Goal: Communication & Community: Answer question/provide support

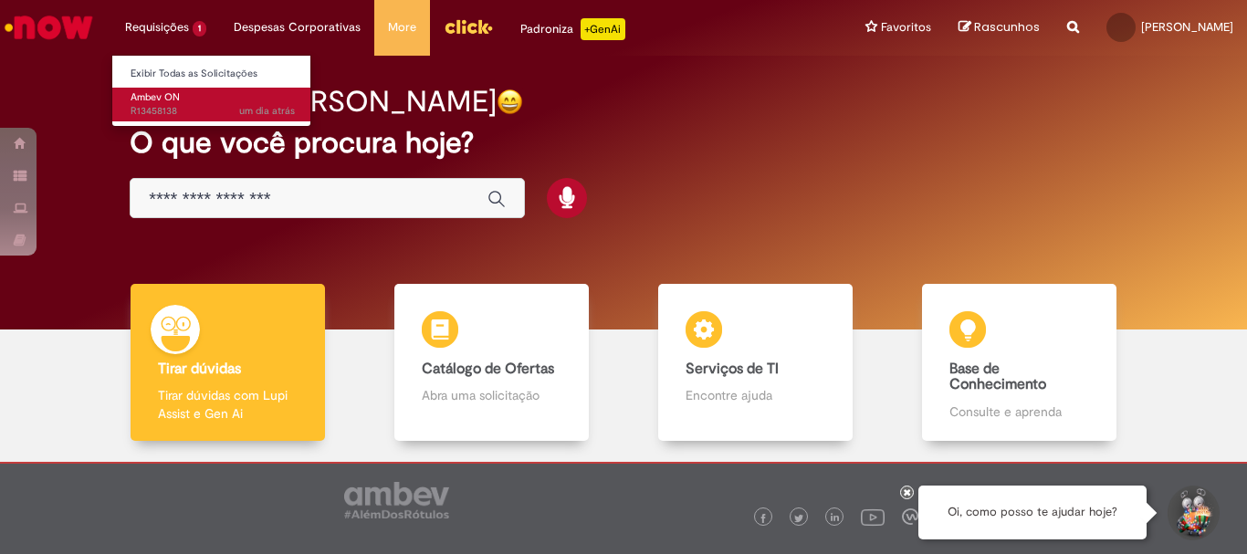
click at [185, 95] on link "Ambev ON um dia atrás um dia atrás R13458138" at bounding box center [212, 105] width 201 height 34
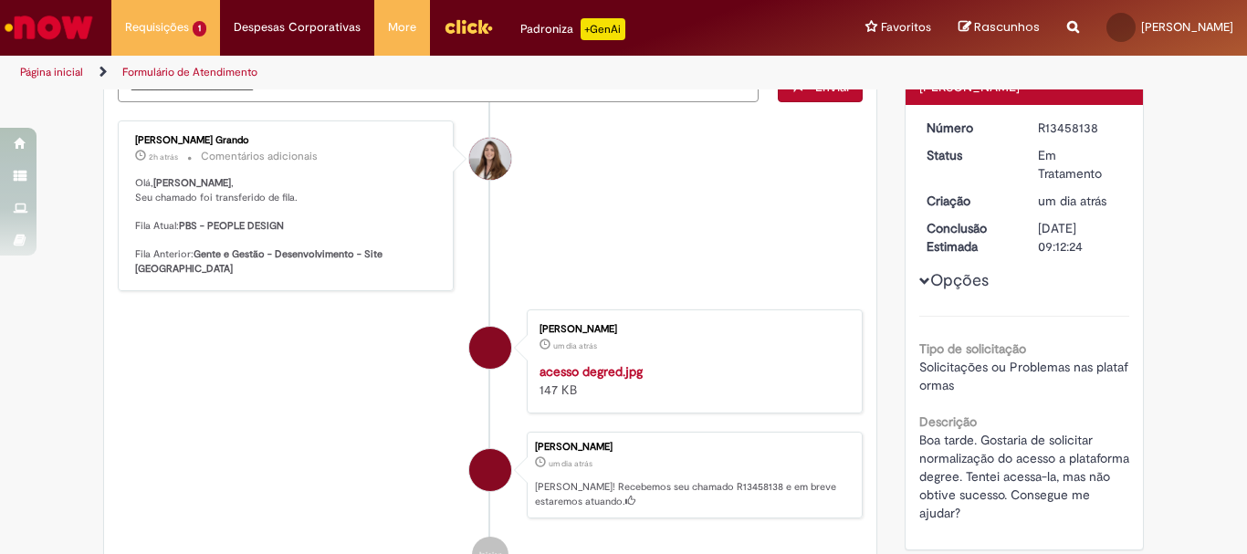
scroll to position [91, 0]
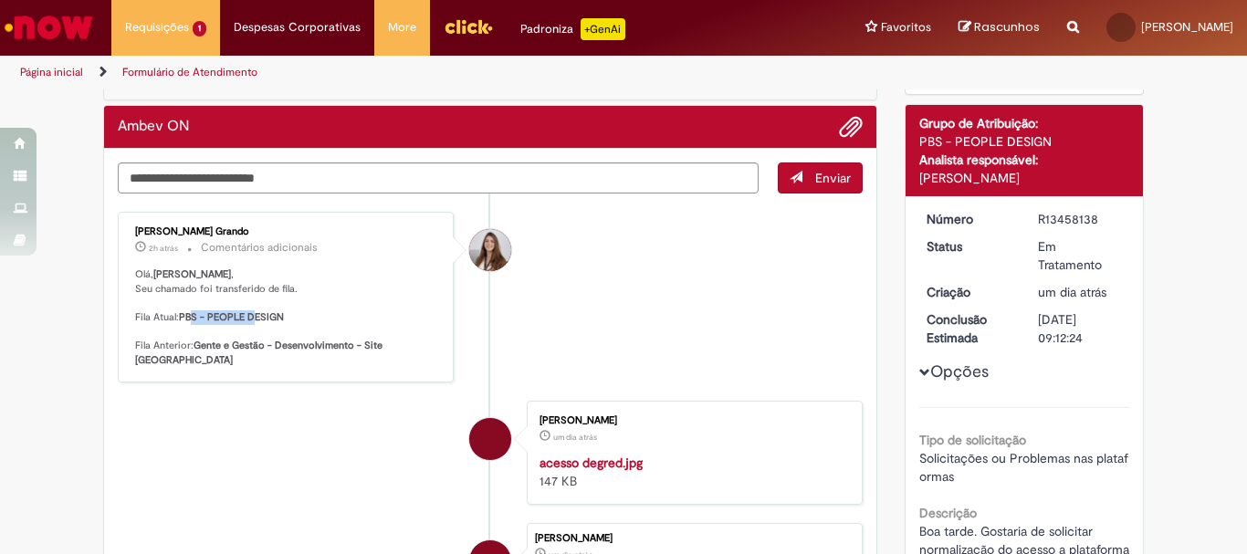
drag, startPoint x: 184, startPoint y: 311, endPoint x: 258, endPoint y: 322, distance: 74.7
click at [258, 322] on b "PBS - PEOPLE DESIGN" at bounding box center [231, 317] width 105 height 14
click at [266, 321] on b "PBS - PEOPLE DESIGN" at bounding box center [231, 317] width 105 height 14
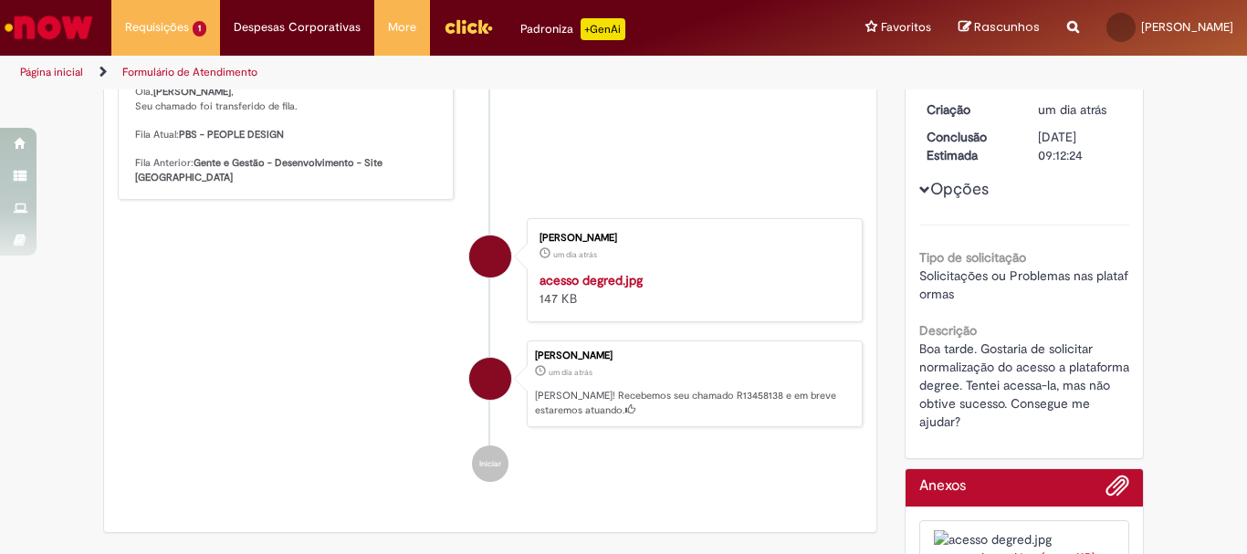
scroll to position [0, 0]
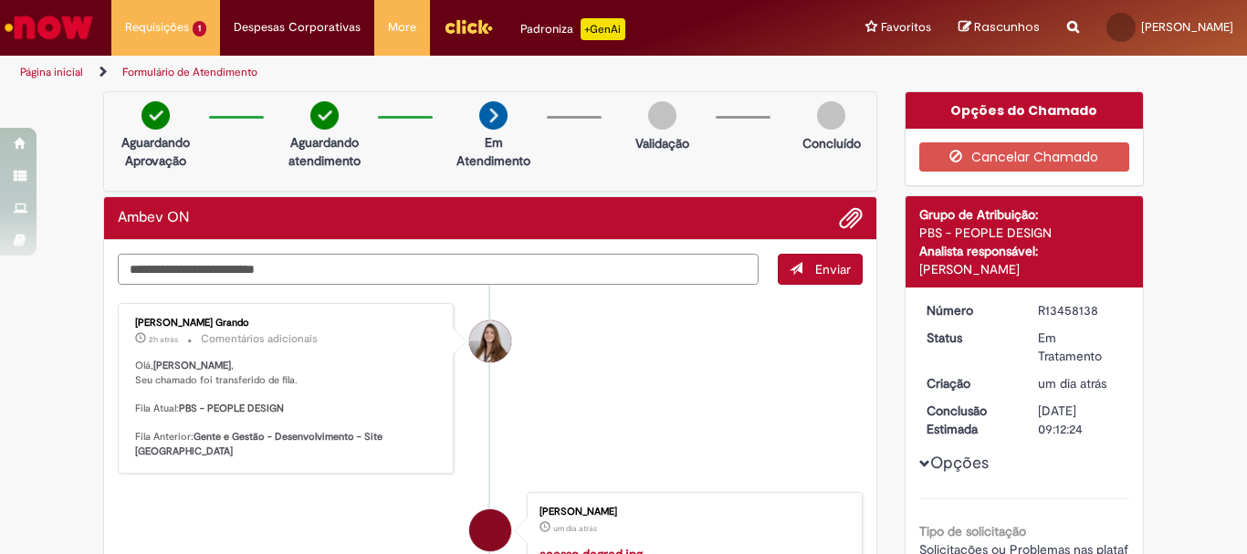
click at [301, 270] on textarea "Digite sua mensagem aqui..." at bounding box center [438, 269] width 641 height 31
type textarea "*"
type textarea "**********"
click at [791, 260] on button "Enviar" at bounding box center [820, 269] width 85 height 31
